Goal: Register for event/course

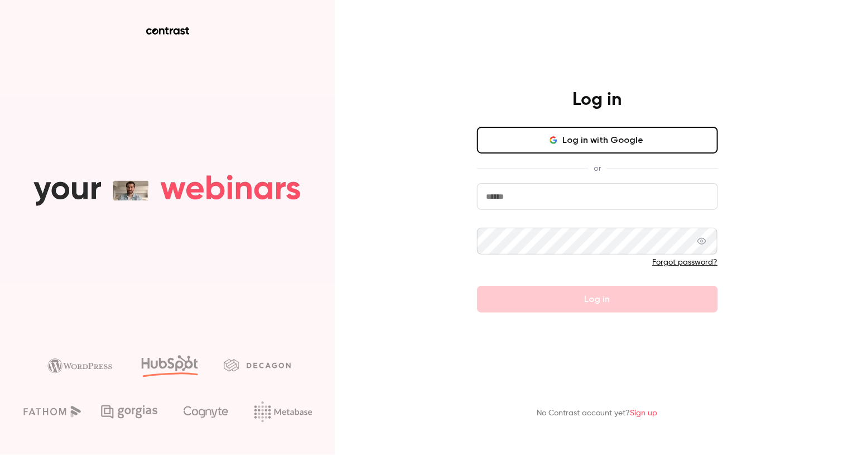
type input "**********"
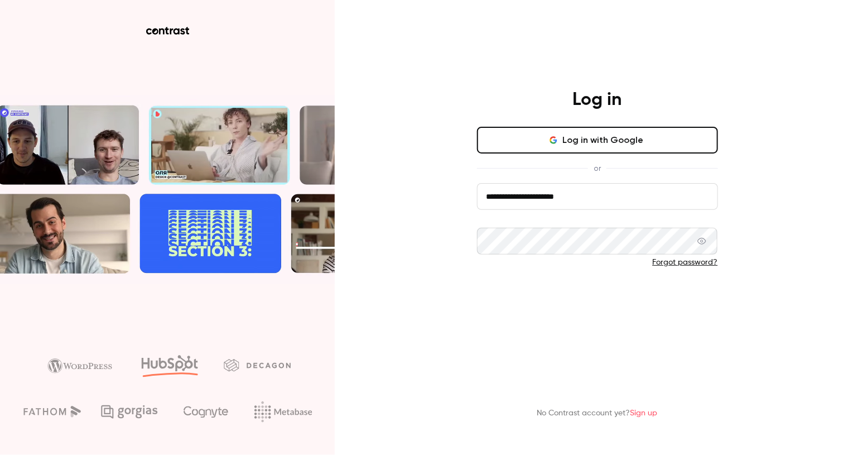
click at [520, 298] on button "Log in" at bounding box center [597, 299] width 241 height 27
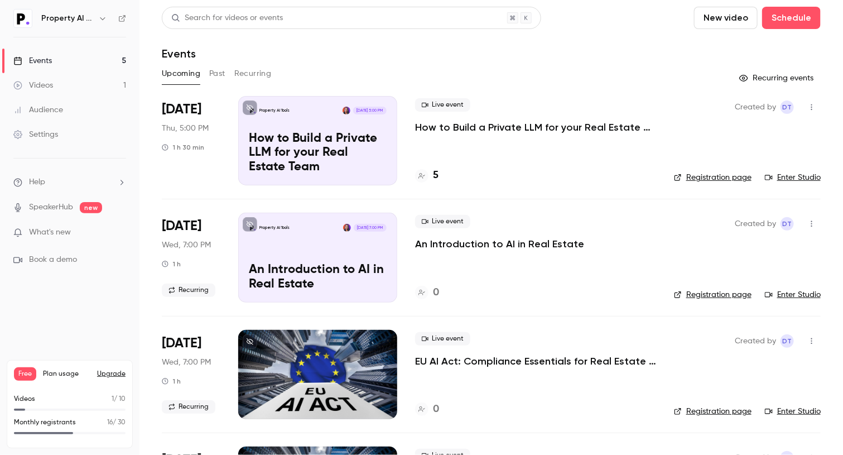
click at [569, 133] on p "How to Build a Private LLM for your Real Estate Team" at bounding box center [535, 127] width 241 height 13
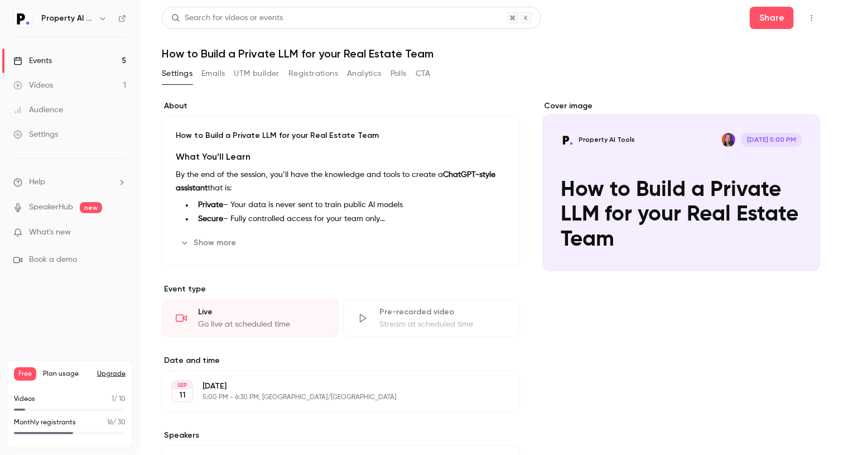
click at [315, 73] on button "Registrations" at bounding box center [313, 74] width 50 height 18
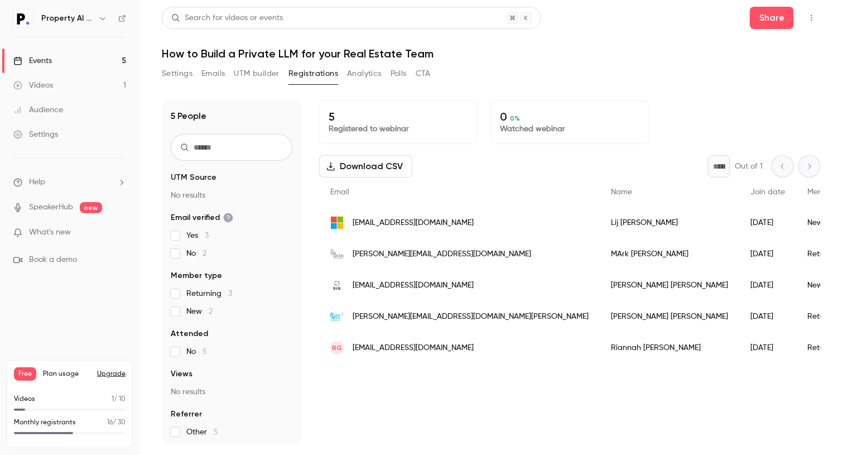
click at [464, 165] on div "Download CSV * Out of 1" at bounding box center [570, 166] width 502 height 22
click at [66, 378] on span "Plan usage" at bounding box center [66, 373] width 47 height 9
click at [65, 376] on span "Plan usage" at bounding box center [66, 373] width 47 height 9
click at [110, 373] on button "Upgrade" at bounding box center [111, 373] width 28 height 9
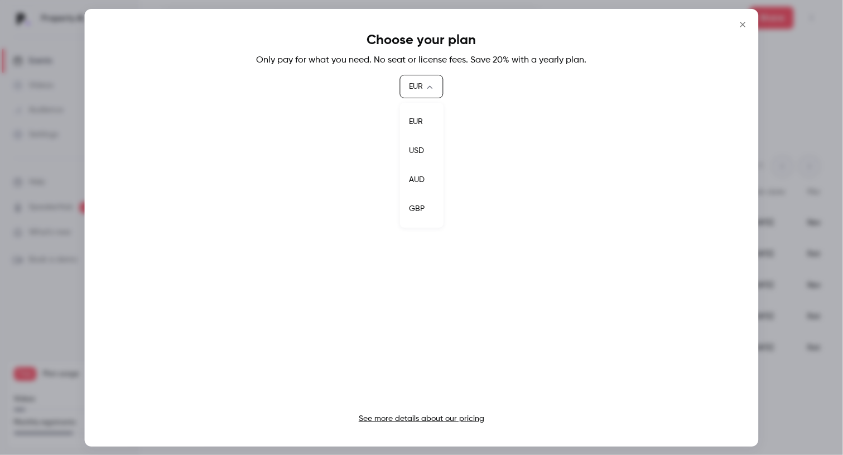
click at [419, 81] on body "Property AI Tools Events 5 Videos 1 Audience Settings Help SpeakerHub new What'…" at bounding box center [421, 227] width 843 height 455
click at [419, 199] on li "GBP" at bounding box center [422, 208] width 44 height 29
click at [431, 86] on body "Property AI Tools Events 5 Videos 1 Audience Settings Help SpeakerHub new What'…" at bounding box center [421, 227] width 843 height 455
click at [423, 141] on li "USD" at bounding box center [421, 150] width 45 height 29
click at [432, 87] on body "Property AI Tools Events 5 Videos 1 Audience Settings Help SpeakerHub new What'…" at bounding box center [421, 227] width 843 height 455
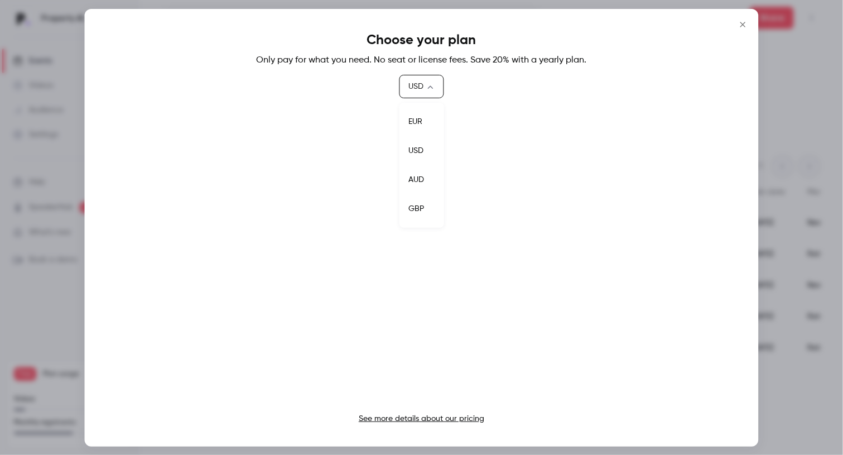
click at [420, 198] on li "GBP" at bounding box center [421, 208] width 45 height 29
type input "***"
click at [375, 420] on link "See more details about our pricing" at bounding box center [422, 419] width 126 height 8
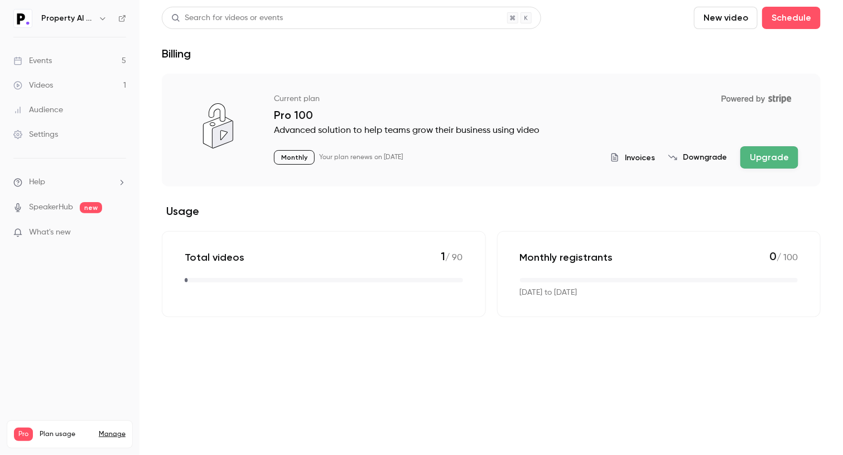
click at [69, 64] on link "Events 5" at bounding box center [69, 61] width 139 height 25
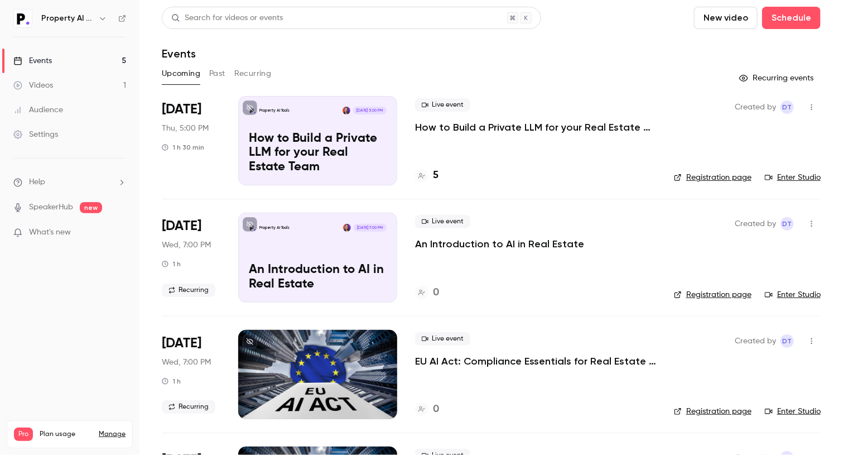
click at [375, 67] on div "Upcoming Past Recurring" at bounding box center [491, 74] width 659 height 18
click at [791, 179] on link "Enter Studio" at bounding box center [793, 177] width 56 height 11
